Goal: Task Accomplishment & Management: Manage account settings

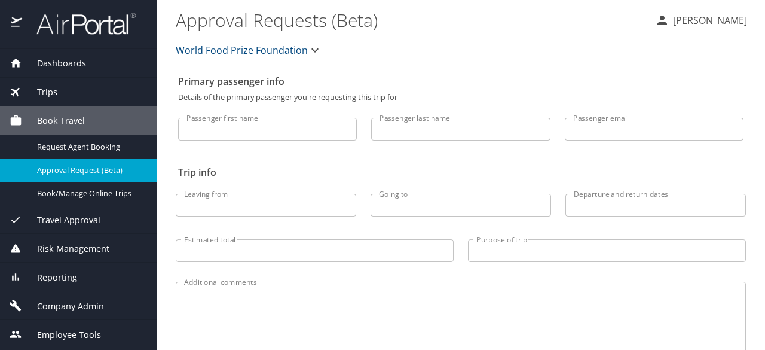
click at [81, 331] on span "Employee Tools" at bounding box center [61, 334] width 79 height 13
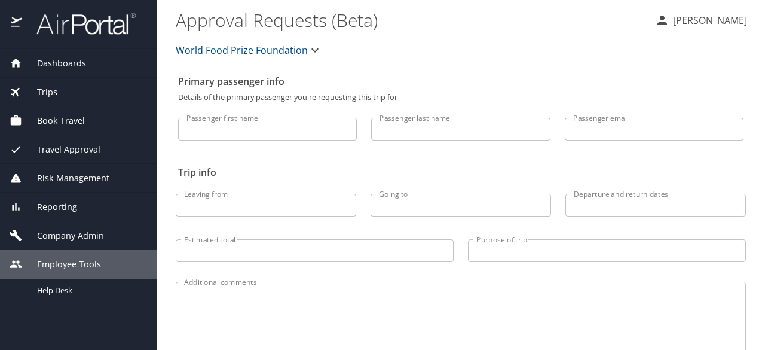
click at [89, 233] on span "Company Admin" at bounding box center [63, 235] width 82 height 13
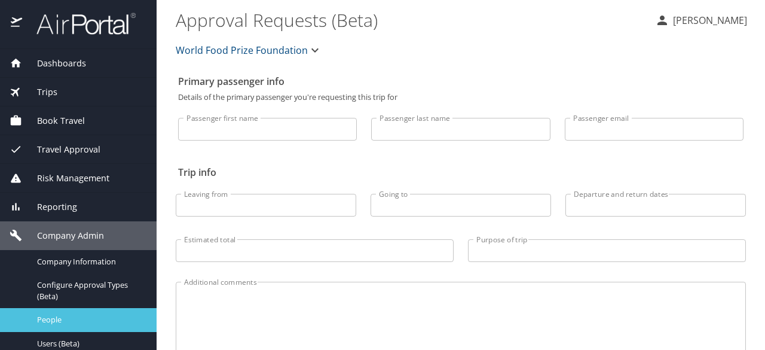
click at [85, 313] on div "People" at bounding box center [79, 320] width 138 height 14
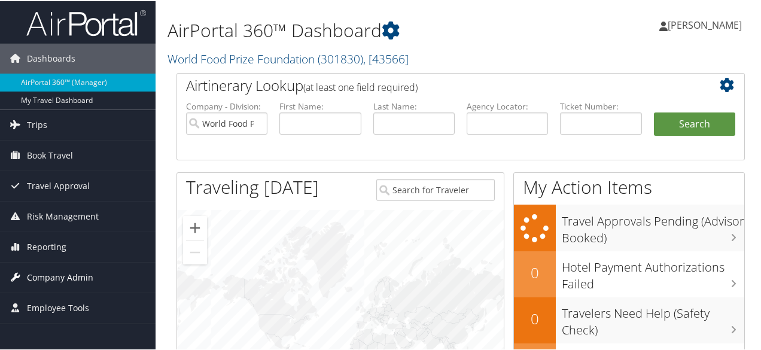
click at [49, 276] on span "Company Admin" at bounding box center [60, 276] width 66 height 30
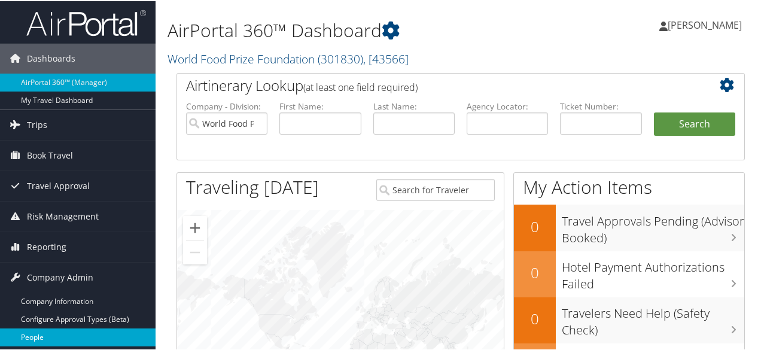
click at [80, 339] on link "People" at bounding box center [77, 336] width 155 height 18
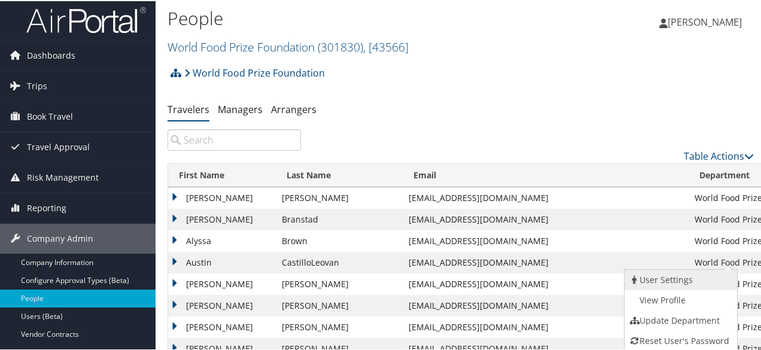
click at [661, 282] on link "User Settings" at bounding box center [679, 279] width 110 height 20
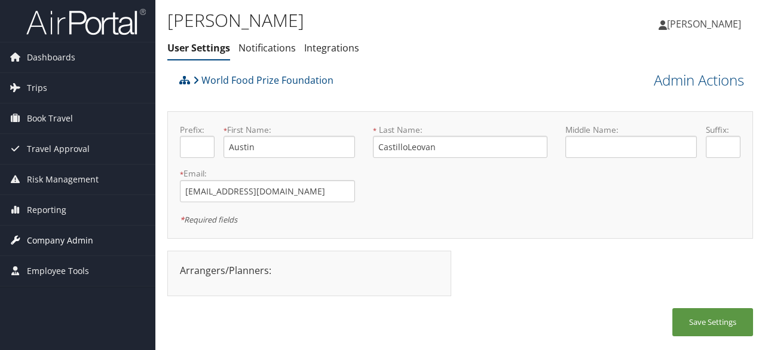
click at [100, 240] on link "Company Admin" at bounding box center [77, 240] width 155 height 30
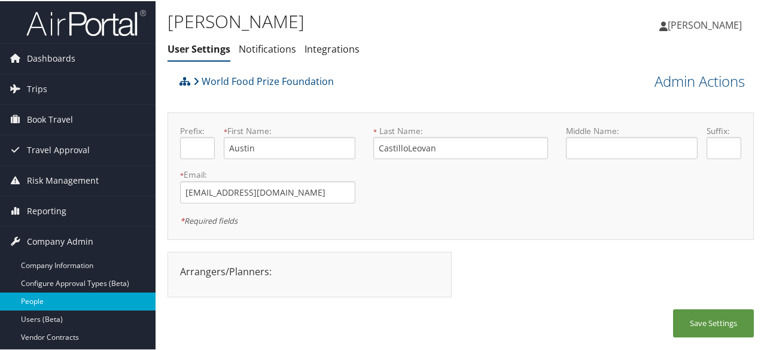
click at [90, 300] on link "People" at bounding box center [77, 300] width 155 height 18
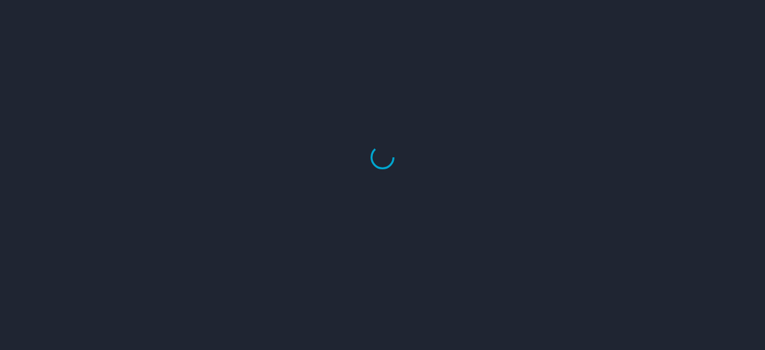
select select "US"
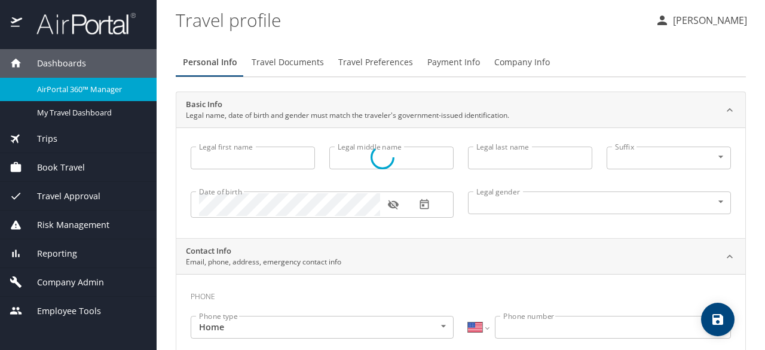
type input "Austin"
type input "CastilloLeovan"
type input "[DEMOGRAPHIC_DATA]"
select select "US"
select select "PE"
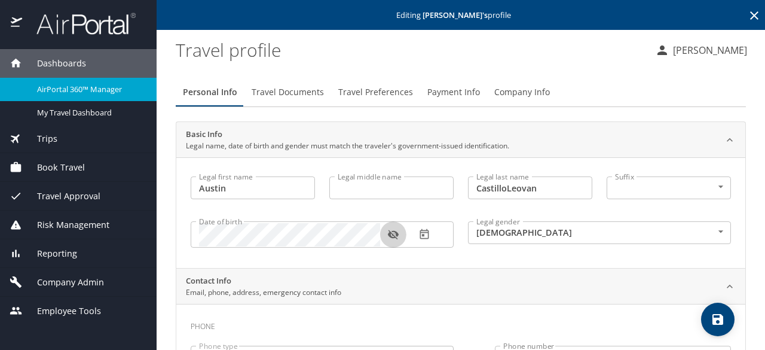
click at [399, 236] on button "button" at bounding box center [393, 234] width 26 height 26
